Goal: Information Seeking & Learning: Learn about a topic

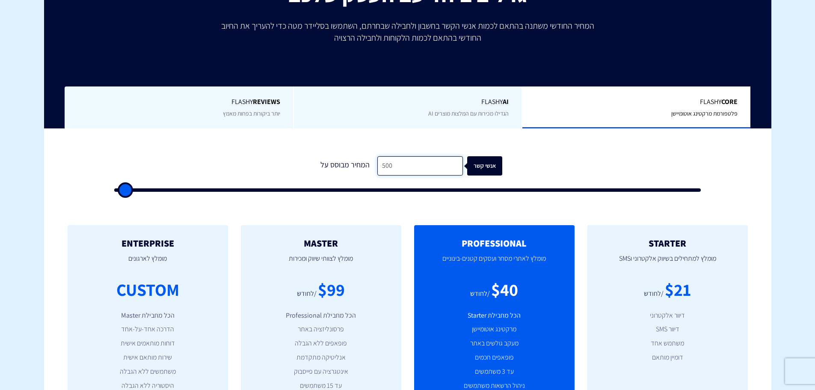
drag, startPoint x: 430, startPoint y: 169, endPoint x: 323, endPoint y: 160, distance: 107.3
click at [323, 160] on div "המחיר מבוסס על 500 אנשי קשר" at bounding box center [407, 165] width 189 height 19
type input "1"
type input "500"
type input "11"
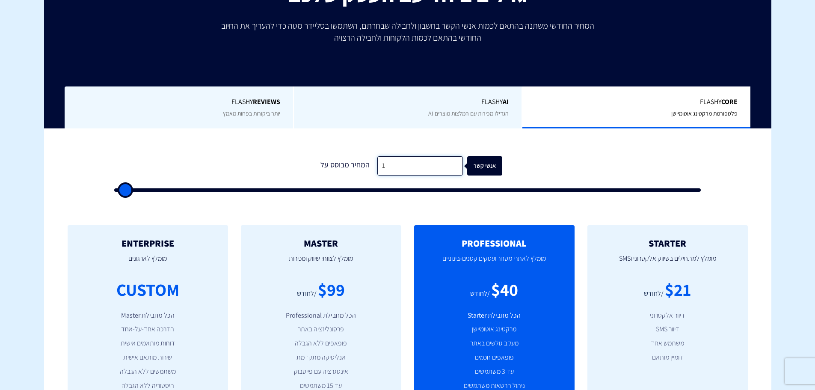
type input "500"
type input "110"
type input "500"
type input "1,100"
type input "1000"
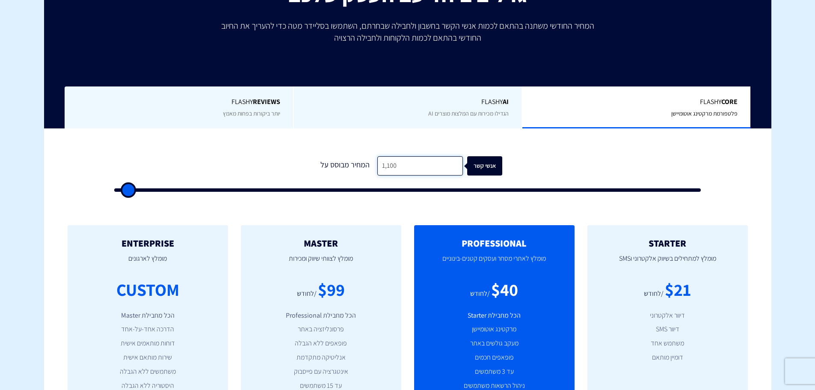
type input "11,000"
type input "11000"
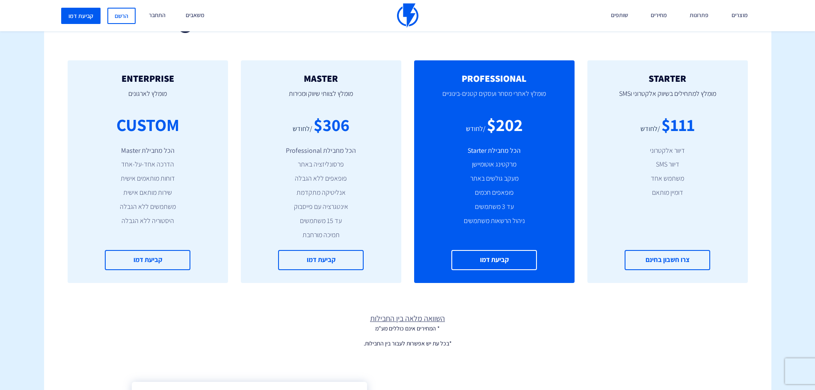
scroll to position [214, 0]
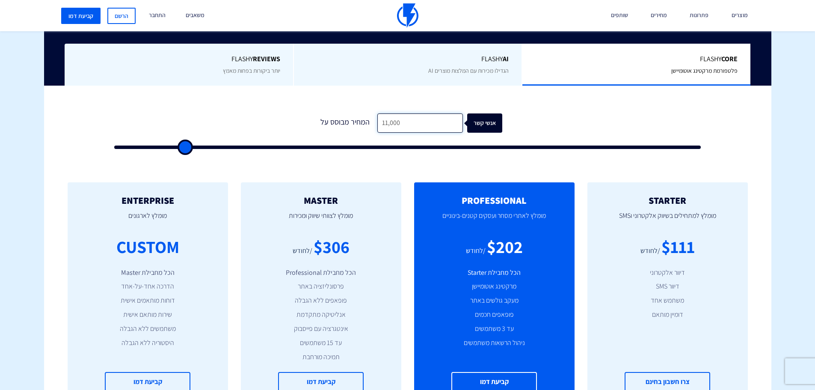
type input "11,000"
